Goal: Transaction & Acquisition: Purchase product/service

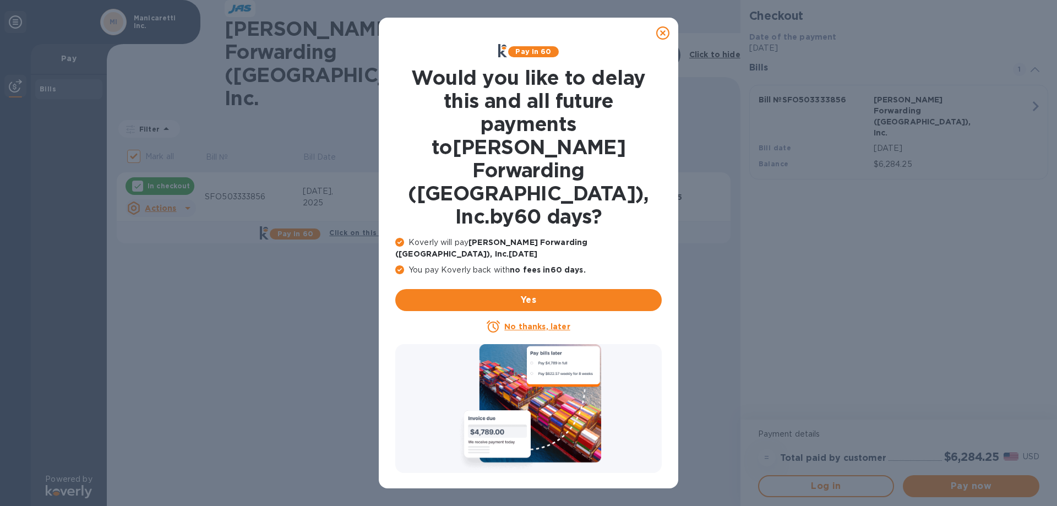
click at [663, 33] on icon at bounding box center [662, 32] width 13 height 13
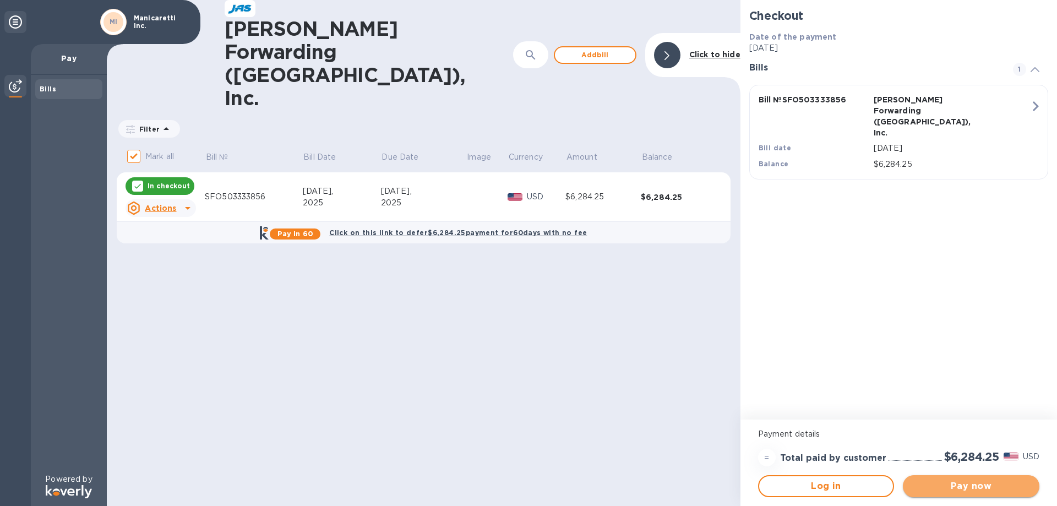
click at [951, 483] on span "Pay now" at bounding box center [971, 486] width 119 height 13
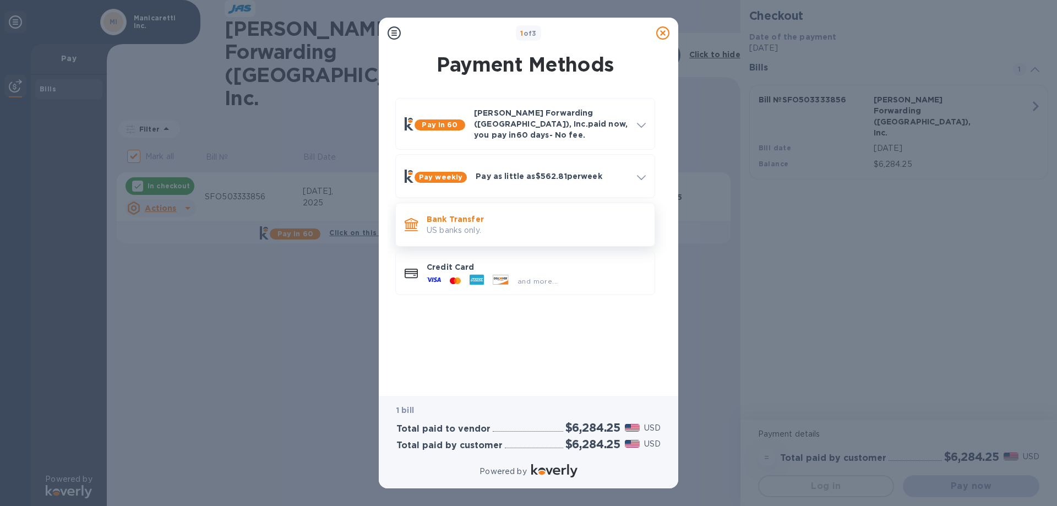
click at [486, 225] on p "US banks only." at bounding box center [536, 231] width 219 height 12
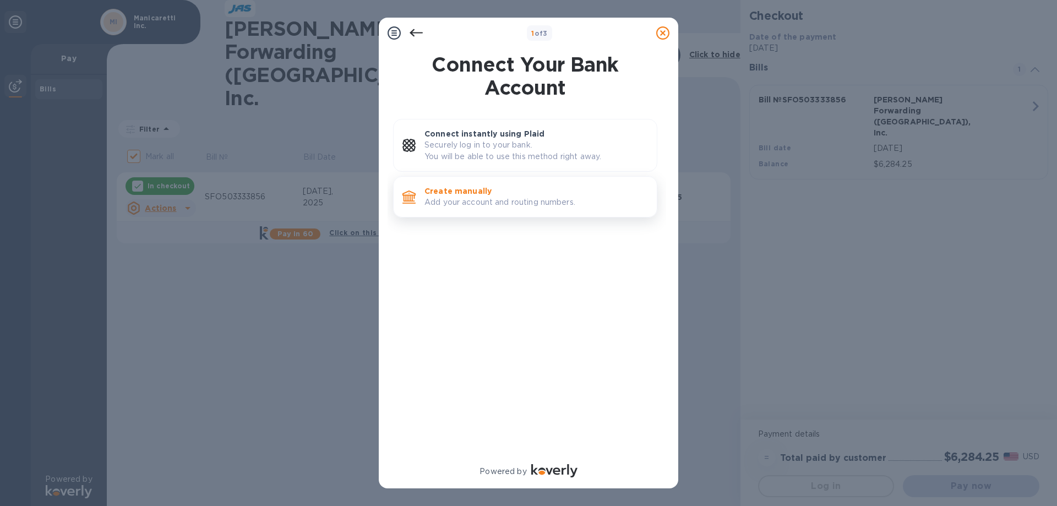
click at [489, 210] on div "Create manually Add your account and routing numbers." at bounding box center [536, 196] width 232 height 31
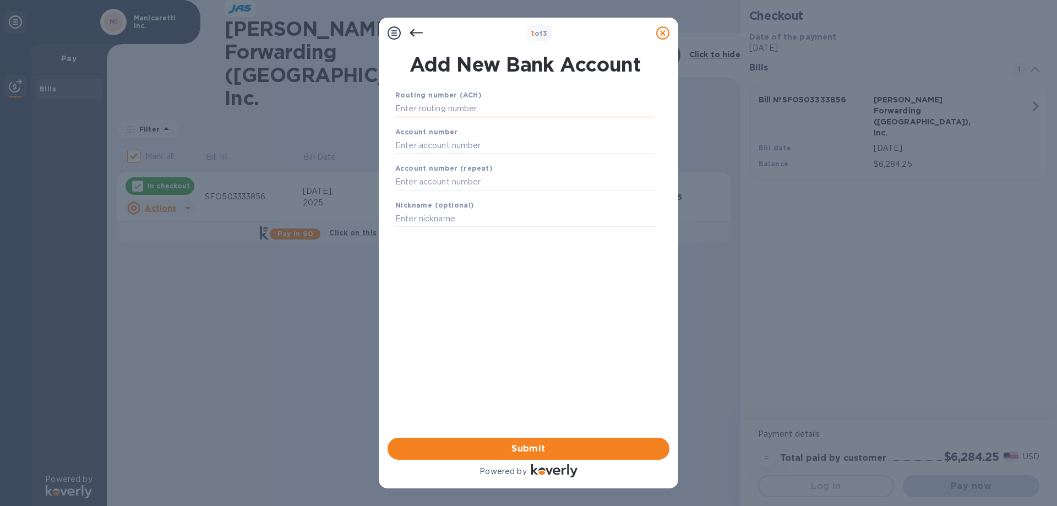
click at [450, 106] on input "text" at bounding box center [525, 109] width 260 height 17
click at [421, 143] on input "text" at bounding box center [525, 145] width 260 height 17
paste input "485007026534"
type input "485007026534"
click at [435, 112] on input "text" at bounding box center [525, 109] width 260 height 17
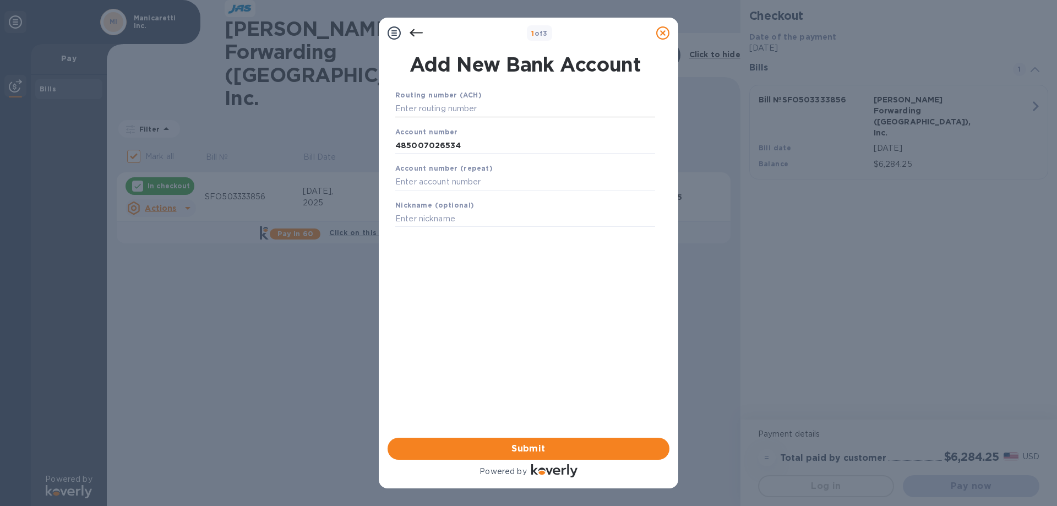
click at [493, 112] on input "text" at bounding box center [525, 109] width 260 height 17
paste input "323070380"
type input "323070380"
click at [434, 179] on b "Account number (repeat)" at bounding box center [443, 182] width 97 height 8
drag, startPoint x: 436, startPoint y: 186, endPoint x: 462, endPoint y: 182, distance: 26.6
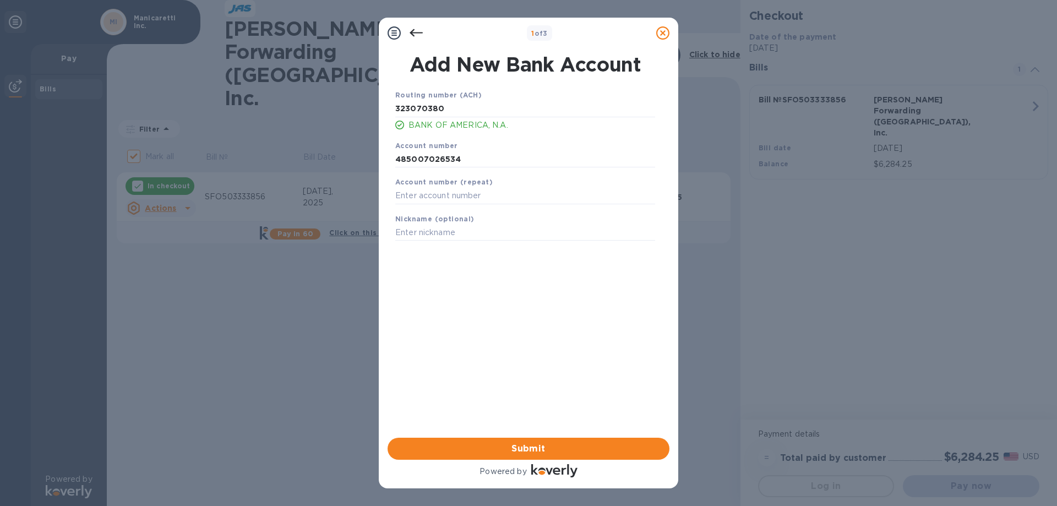
click at [436, 186] on b "Account number (repeat)" at bounding box center [443, 182] width 97 height 8
drag, startPoint x: 418, startPoint y: 197, endPoint x: 464, endPoint y: 186, distance: 46.9
click at [418, 197] on input "text" at bounding box center [525, 196] width 260 height 17
type input "485007026534"
click at [442, 237] on input "text" at bounding box center [525, 233] width 260 height 17
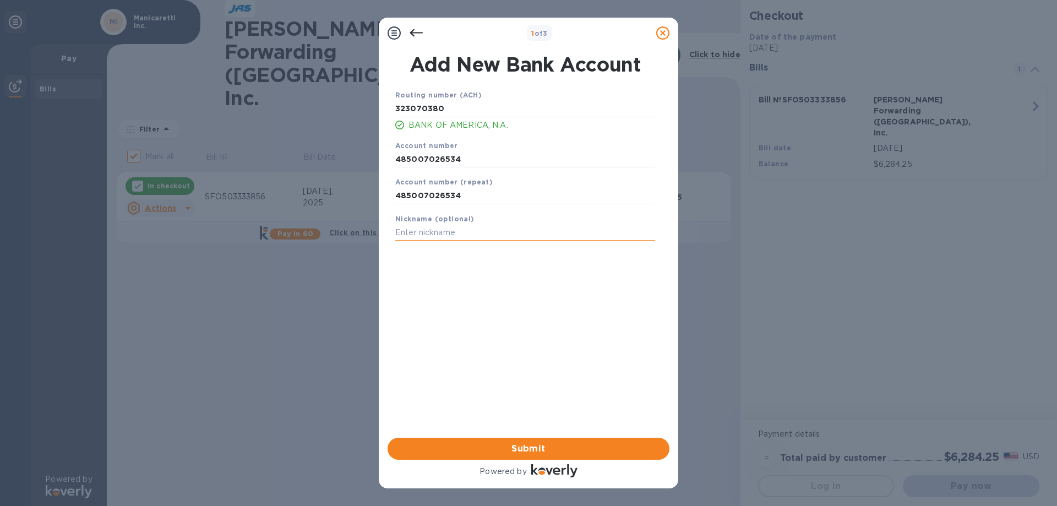
click at [443, 235] on input "text" at bounding box center [525, 233] width 260 height 17
type input "Manicaretti Checking"
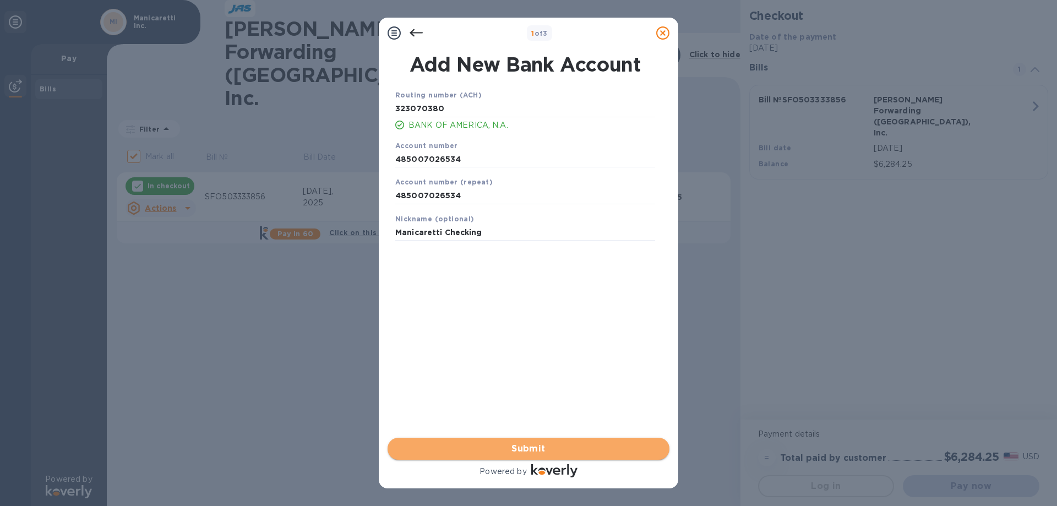
click at [509, 448] on span "Submit" at bounding box center [528, 448] width 264 height 13
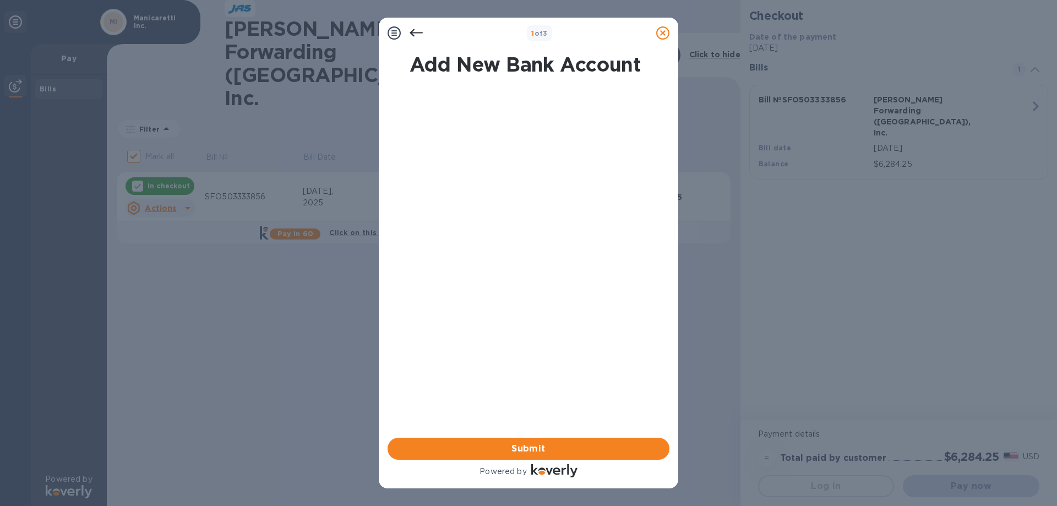
click at [563, 87] on div at bounding box center [525, 89] width 269 height 9
